Goal: Task Accomplishment & Management: Use online tool/utility

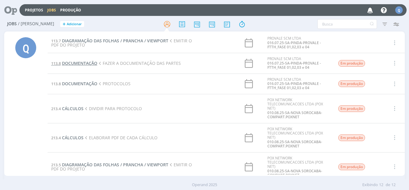
click at [77, 64] on span "DOCUMENTAÇÃO" at bounding box center [79, 63] width 35 height 6
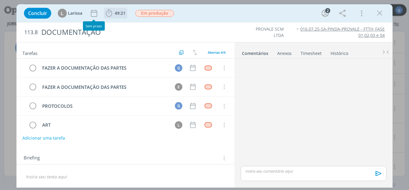
click at [122, 16] on span "49:21" at bounding box center [116, 13] width 22 height 9
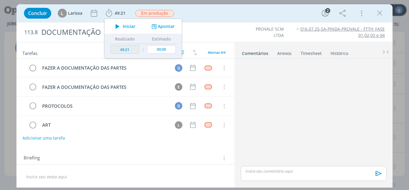
click at [123, 26] on span "Iniciar" at bounding box center [129, 26] width 13 height 4
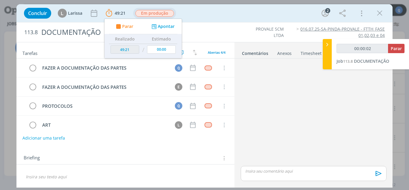
click at [160, 18] on span "Em produção" at bounding box center [154, 13] width 43 height 11
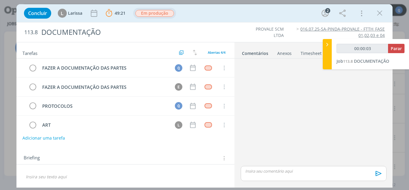
click at [161, 13] on span "Em produção" at bounding box center [154, 13] width 39 height 7
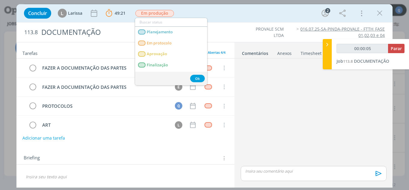
click at [121, 148] on div "Tarefas Usar Job de template Ordenar por: Prazo crescente Prazo decrescente Ord…" at bounding box center [125, 113] width 218 height 142
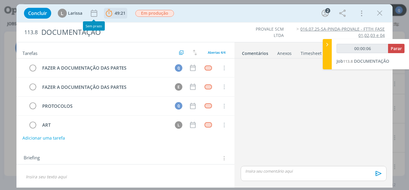
click at [115, 15] on span "49:21" at bounding box center [120, 13] width 11 height 6
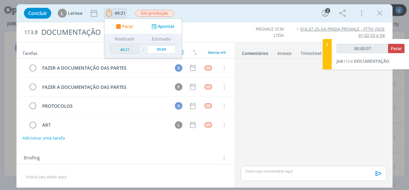
click at [163, 28] on button "Apontar" at bounding box center [162, 26] width 25 height 6
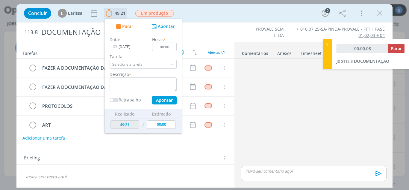
click at [172, 64] on div "dialog" at bounding box center [172, 64] width 9 height 9
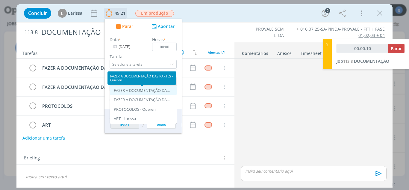
type input "00:00:11"
click at [142, 90] on div "FAZER A DOCUMENTAÇÃO DAS PARTES - Queren" at bounding box center [142, 90] width 57 height 5
type input "FAZER A DOCUMENTAÇÃO DAS PARTES"
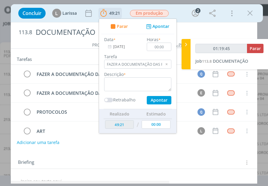
type input "01:20:45"
